Goal: Use online tool/utility: Utilize a website feature to perform a specific function

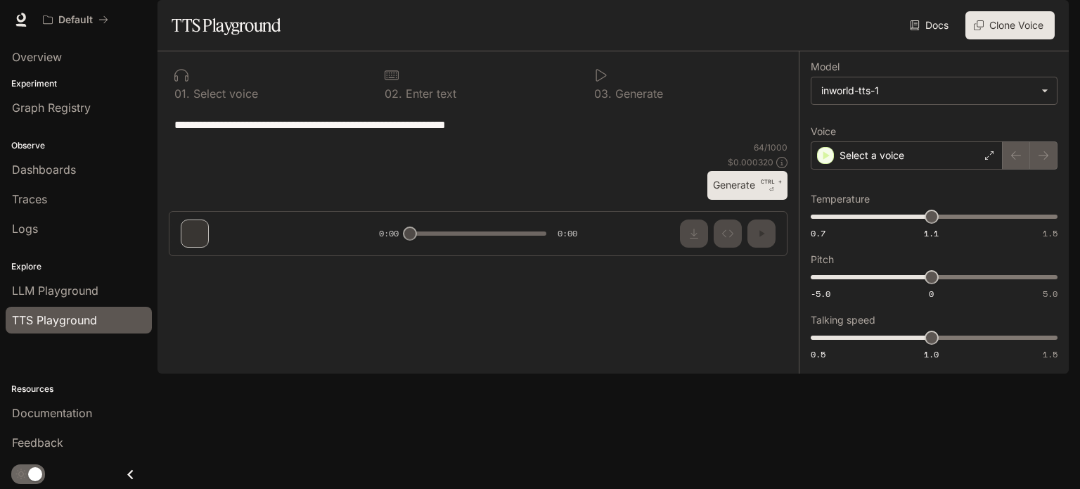
type input "**********"
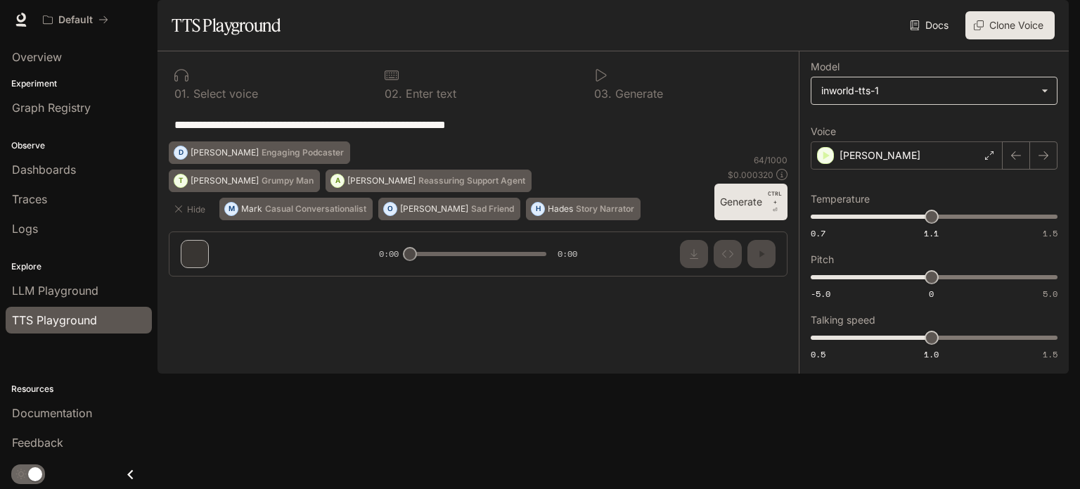
click at [955, 120] on body "**********" at bounding box center [540, 244] width 1080 height 489
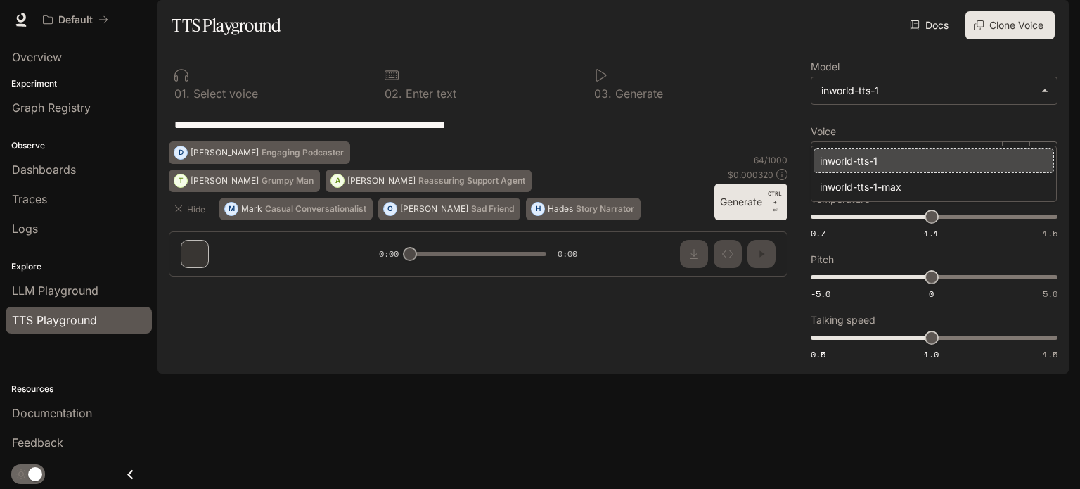
click at [956, 126] on div at bounding box center [540, 244] width 1080 height 489
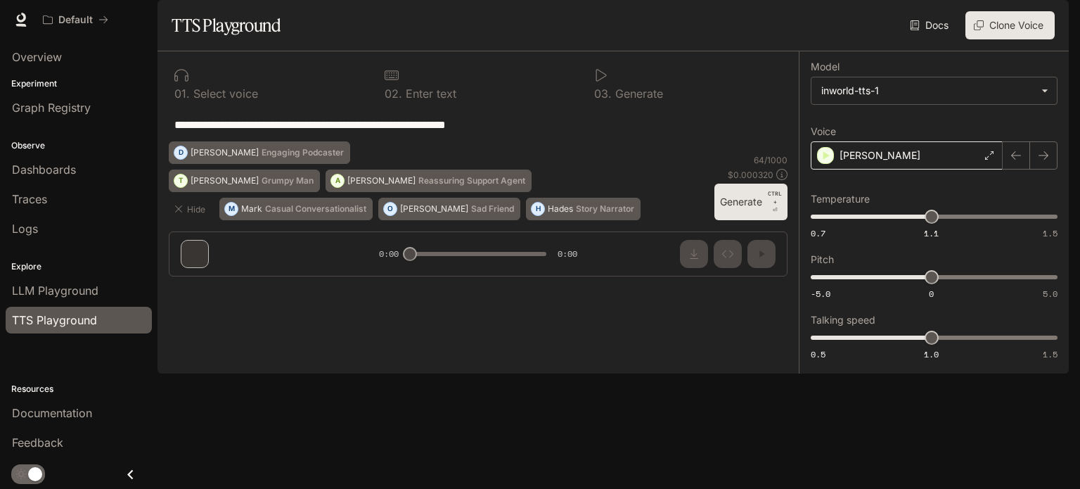
click at [897, 169] on div "[PERSON_NAME]" at bounding box center [907, 155] width 192 height 28
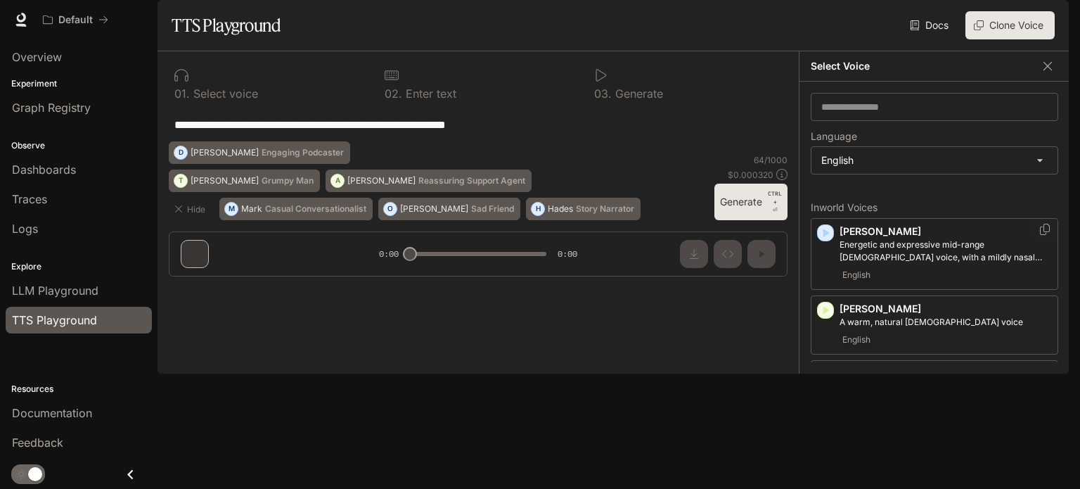
click at [822, 240] on icon "button" at bounding box center [825, 233] width 14 height 14
click at [824, 314] on icon "button" at bounding box center [826, 310] width 6 height 8
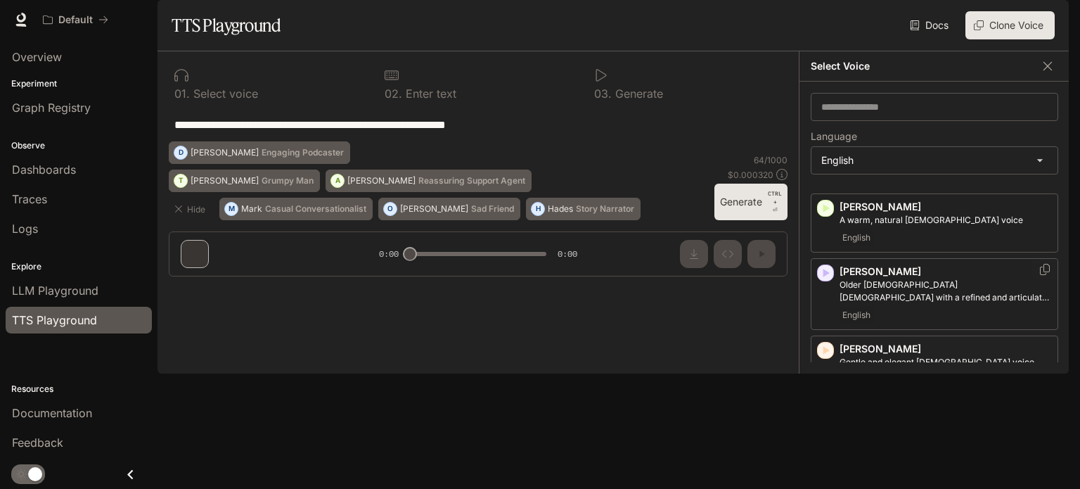
scroll to position [141, 0]
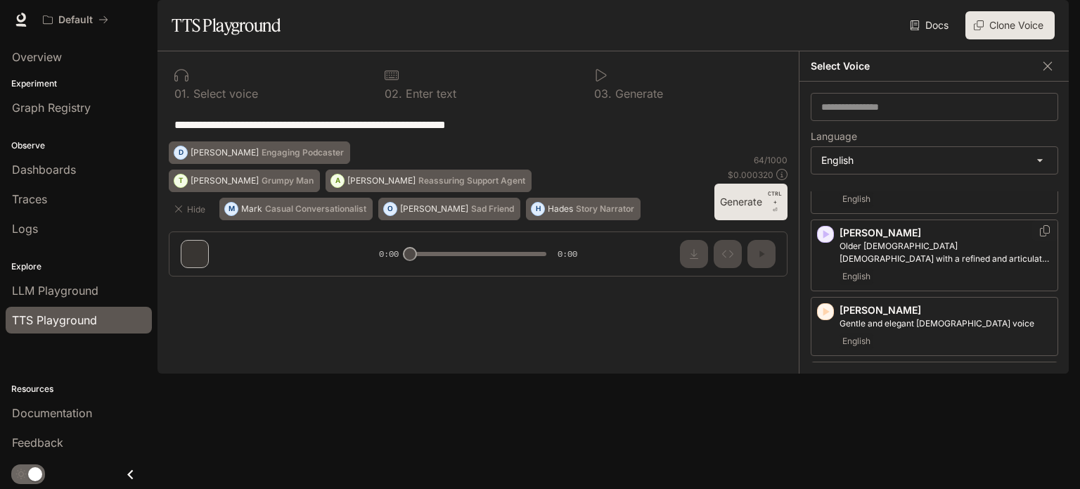
click at [824, 238] on icon "button" at bounding box center [826, 234] width 6 height 8
click at [824, 316] on icon "button" at bounding box center [826, 311] width 6 height 8
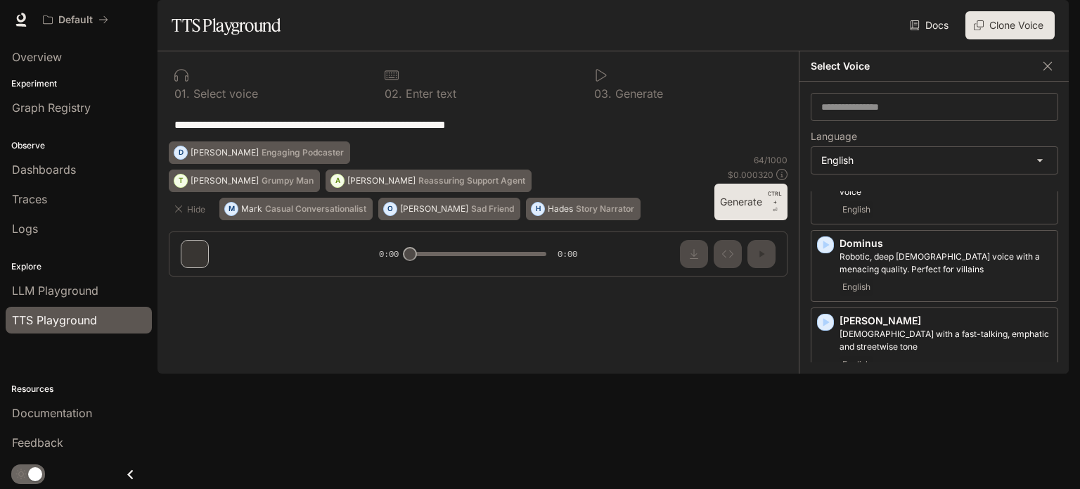
scroll to position [352, 0]
click at [827, 327] on icon "button" at bounding box center [825, 320] width 14 height 14
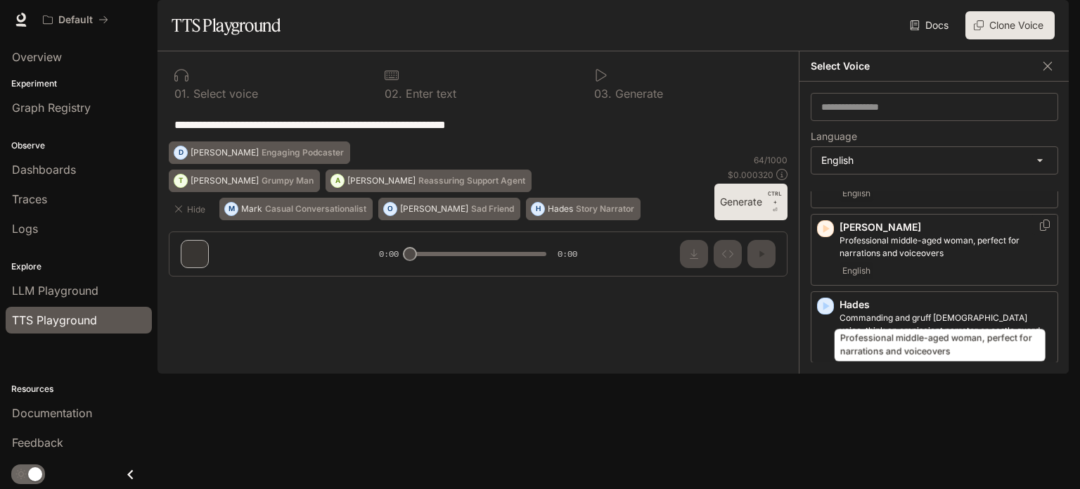
scroll to position [563, 0]
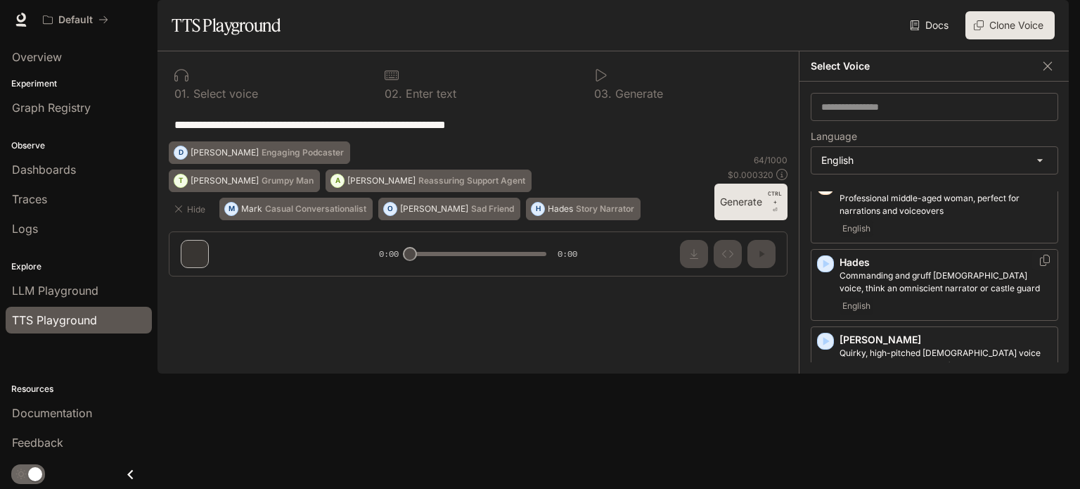
click at [827, 271] on icon "button" at bounding box center [825, 264] width 14 height 14
click at [829, 348] on icon "button" at bounding box center [825, 341] width 14 height 14
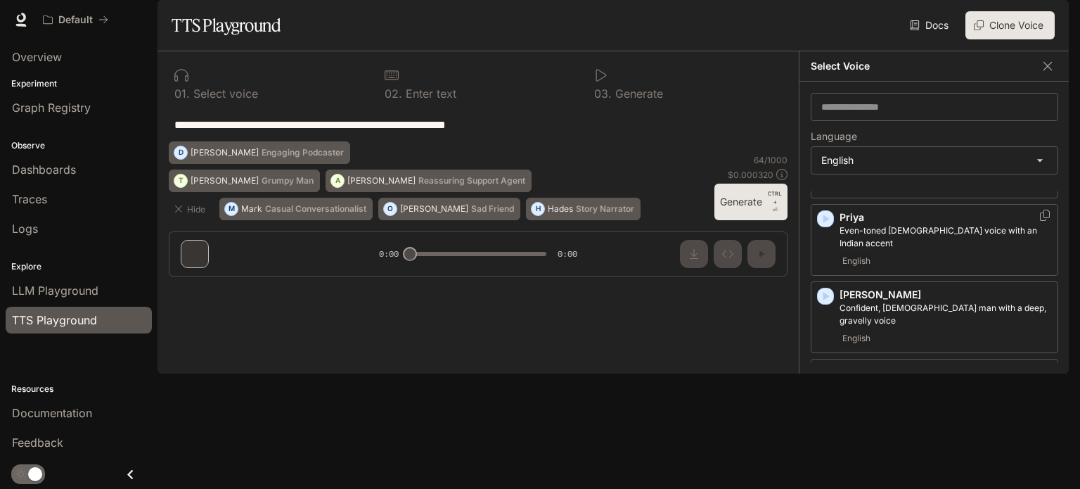
scroll to position [984, 0]
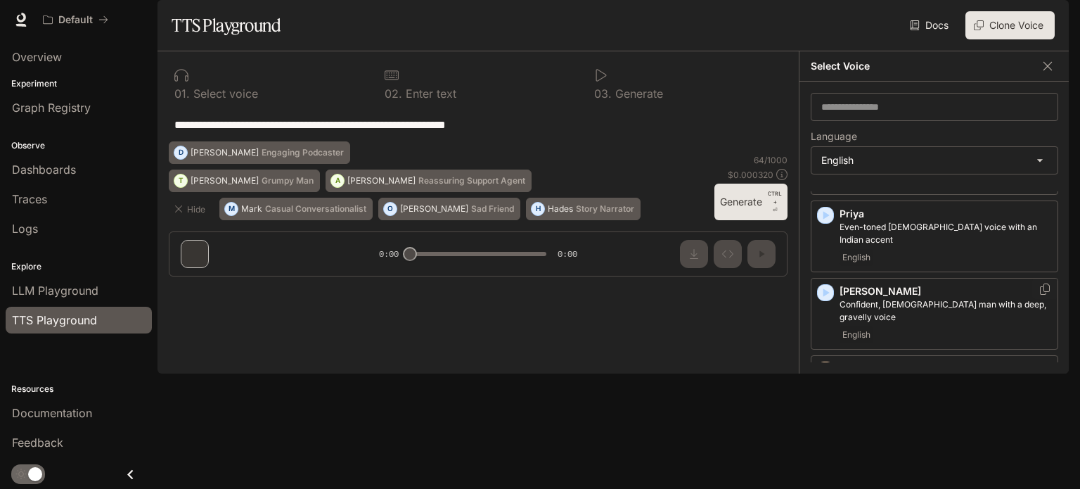
click at [827, 300] on icon "button" at bounding box center [825, 292] width 14 height 14
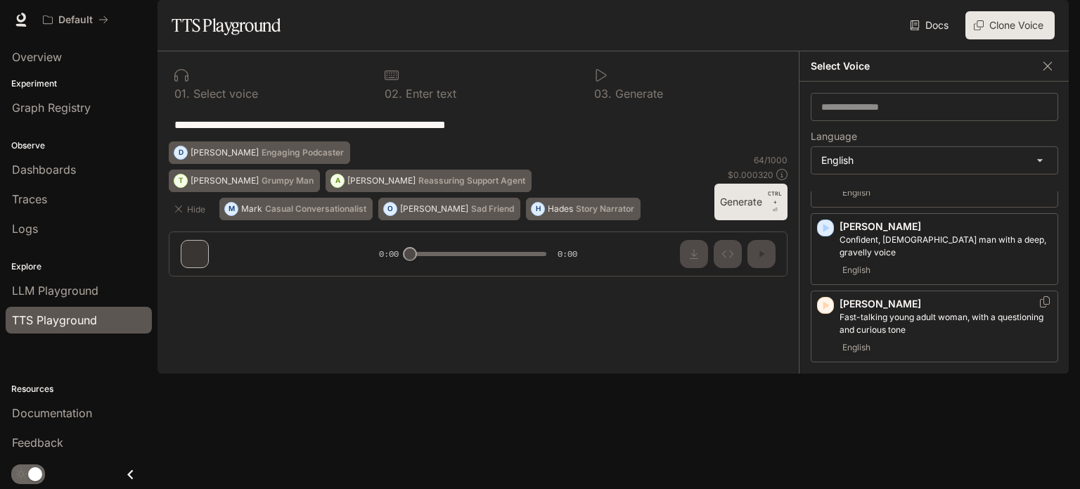
scroll to position [1055, 0]
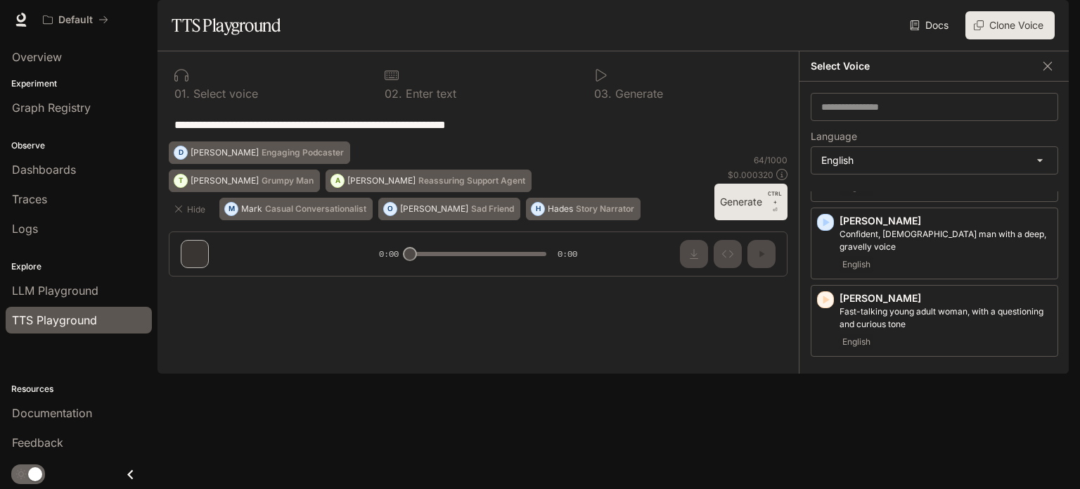
click at [828, 381] on icon "button" at bounding box center [826, 377] width 6 height 8
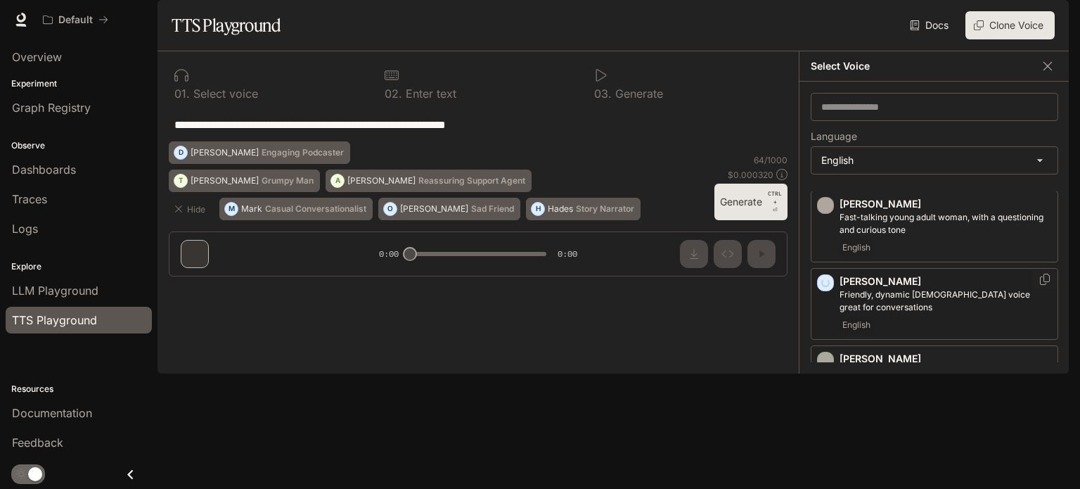
scroll to position [1195, 0]
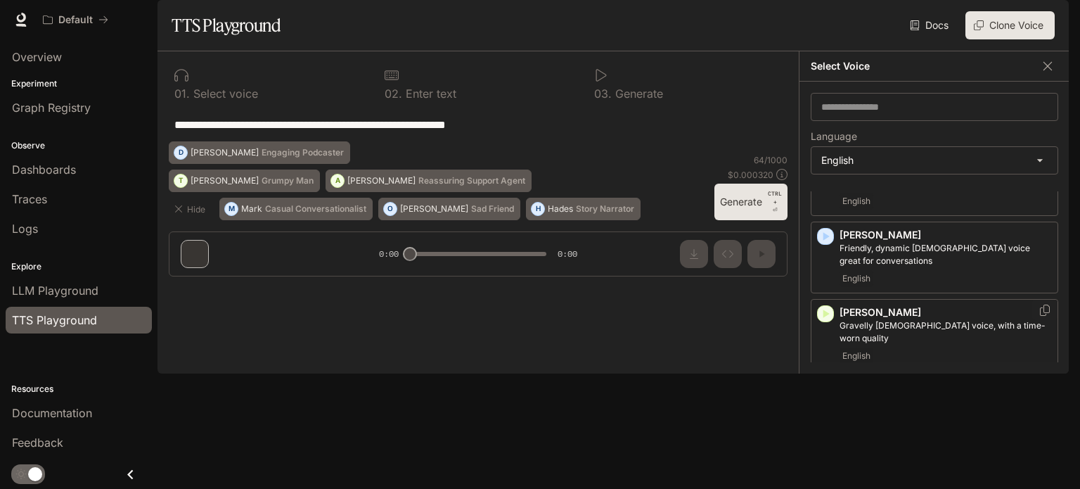
click at [828, 321] on icon "button" at bounding box center [825, 314] width 14 height 14
click at [826, 392] on icon "button" at bounding box center [825, 391] width 14 height 14
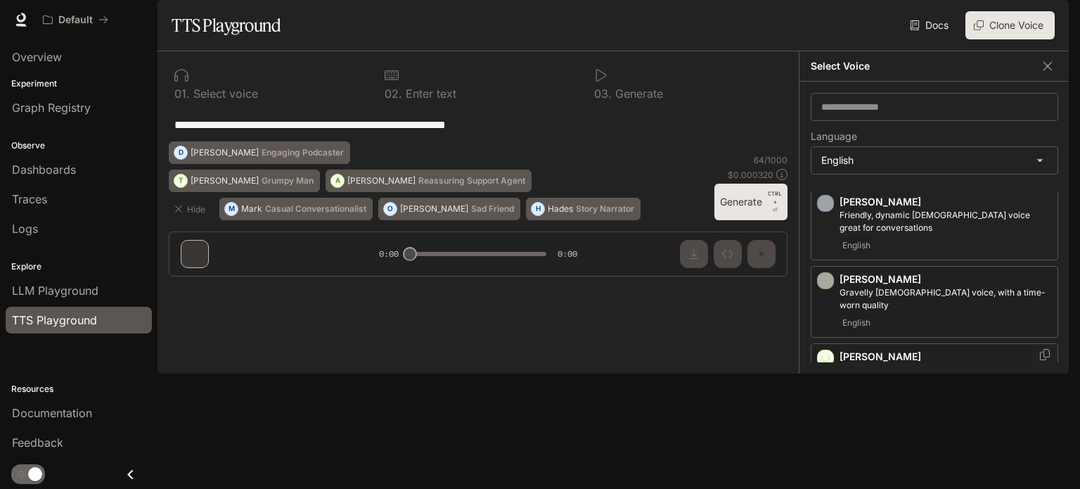
scroll to position [1231, 0]
click at [830, 425] on icon "button" at bounding box center [825, 432] width 14 height 14
